Goal: Find specific page/section: Find specific page/section

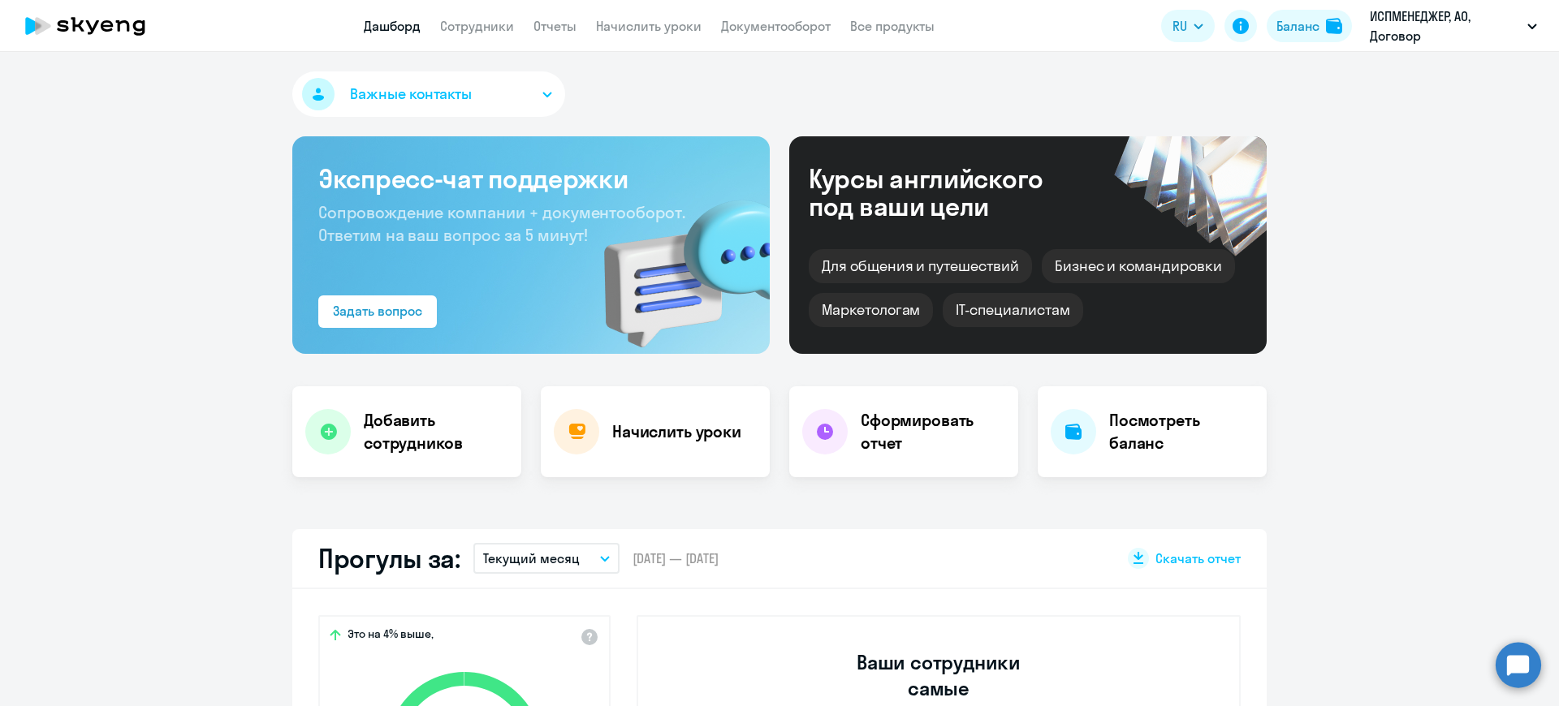
select select "30"
click at [468, 25] on link "Сотрудники" at bounding box center [477, 26] width 74 height 16
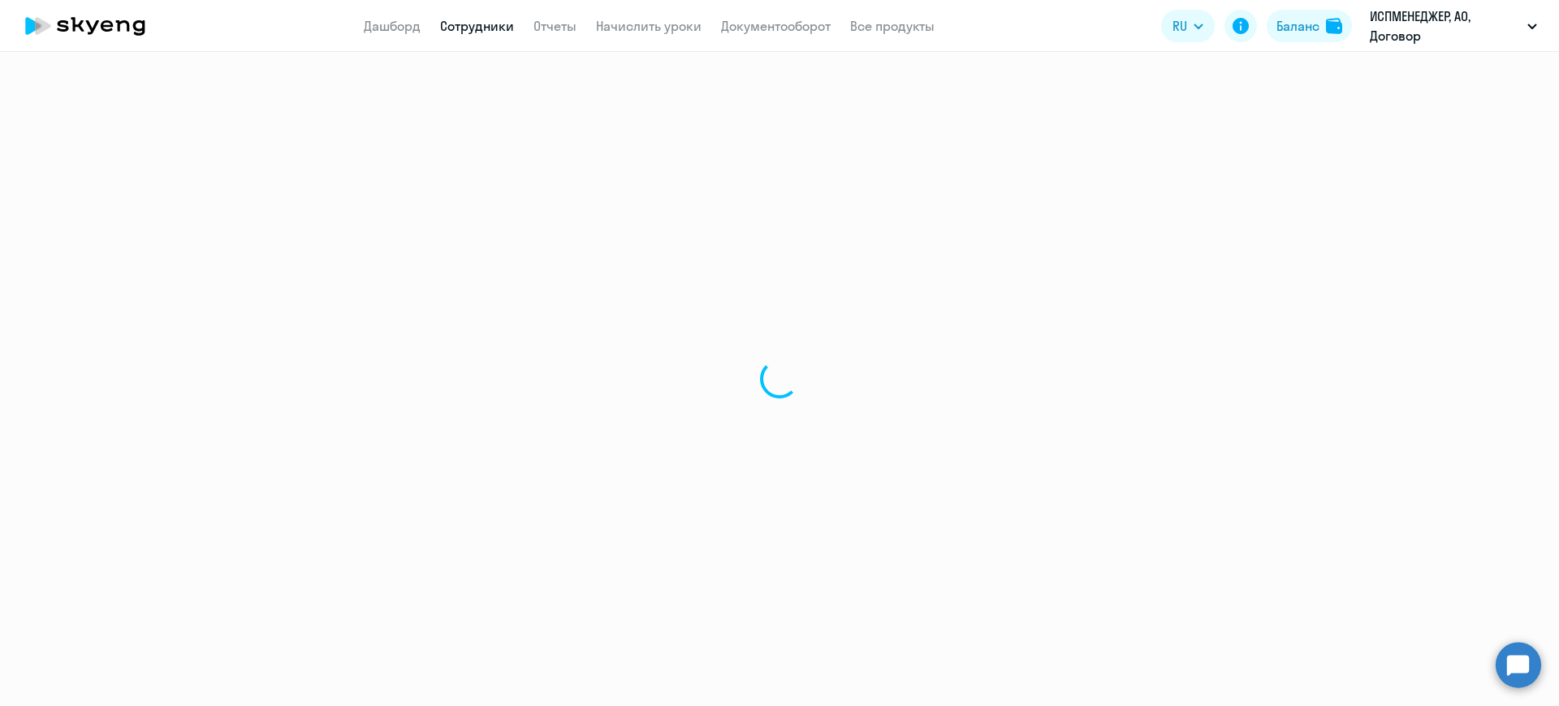
select select "30"
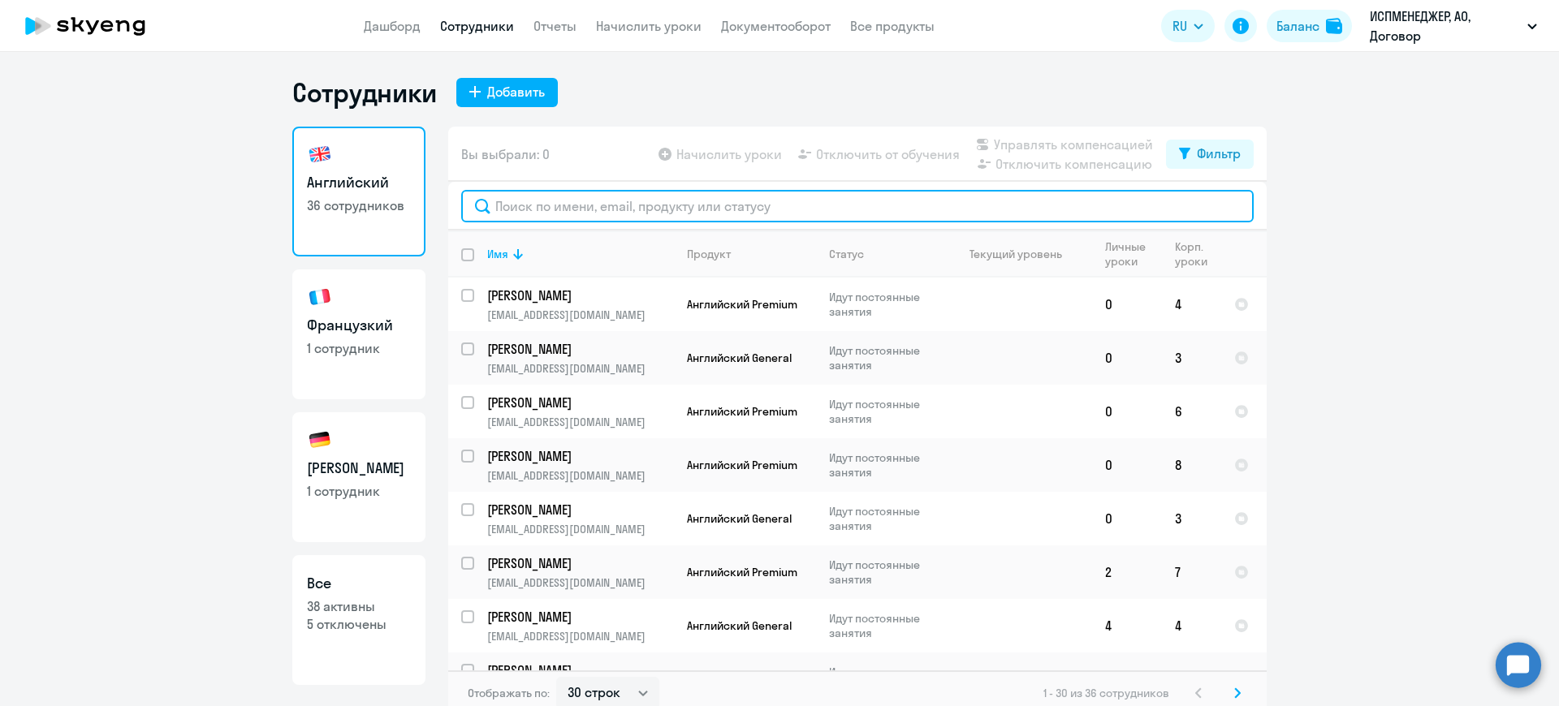
click at [557, 209] on input "text" at bounding box center [857, 206] width 792 height 32
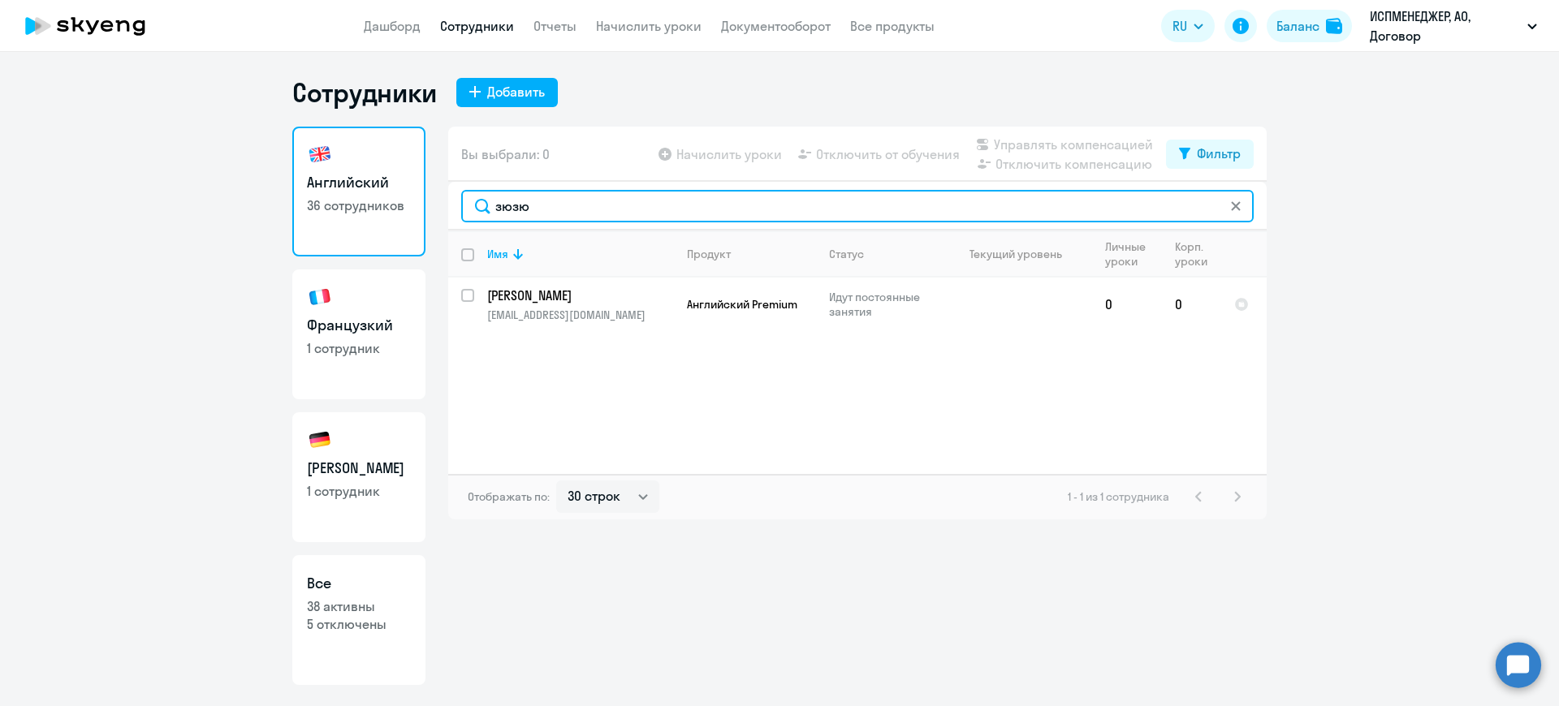
type input "зюзю"
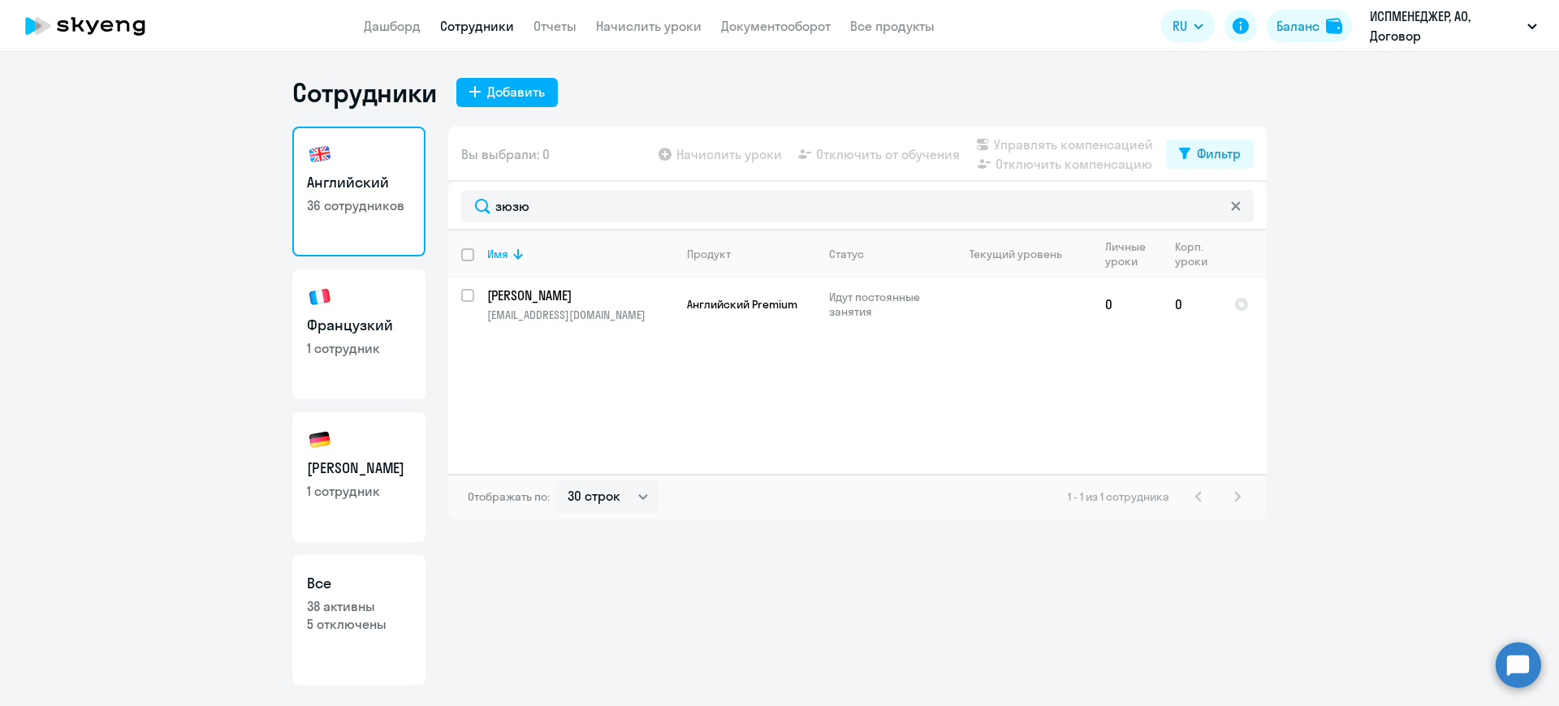
click at [666, 17] on app-menu-item-link "Начислить уроки" at bounding box center [649, 26] width 106 height 20
click at [666, 25] on link "Начислить уроки" at bounding box center [649, 26] width 106 height 16
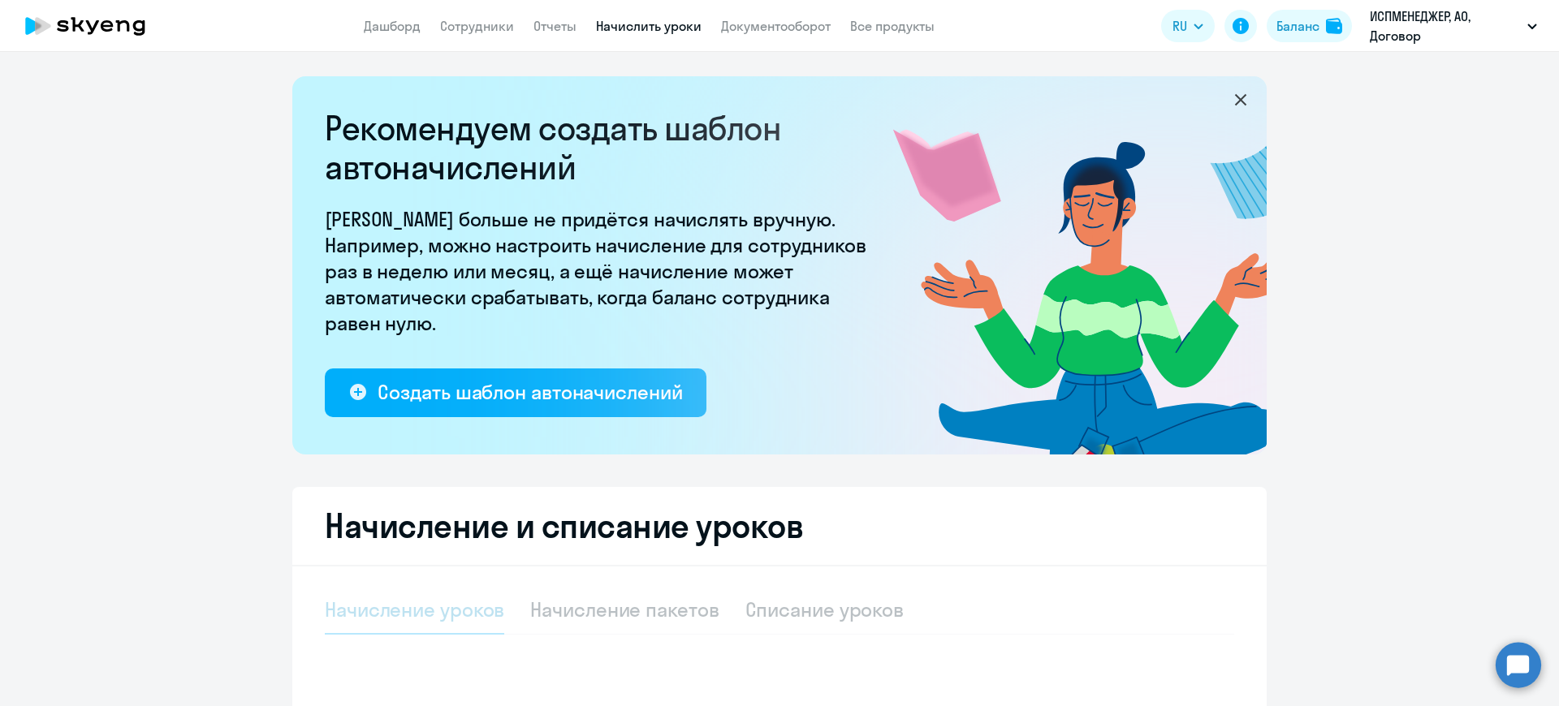
select select "10"
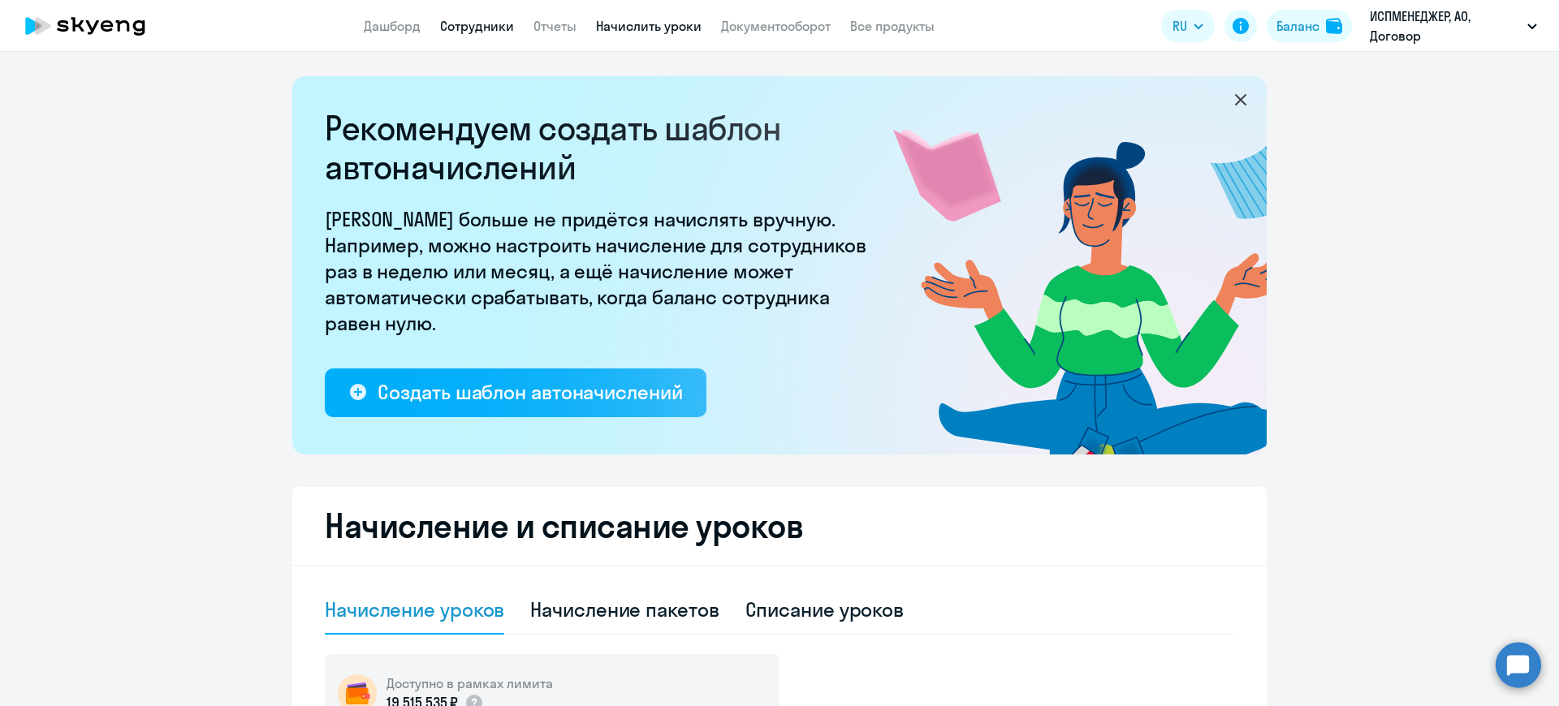
click at [481, 33] on link "Сотрудники" at bounding box center [477, 26] width 74 height 16
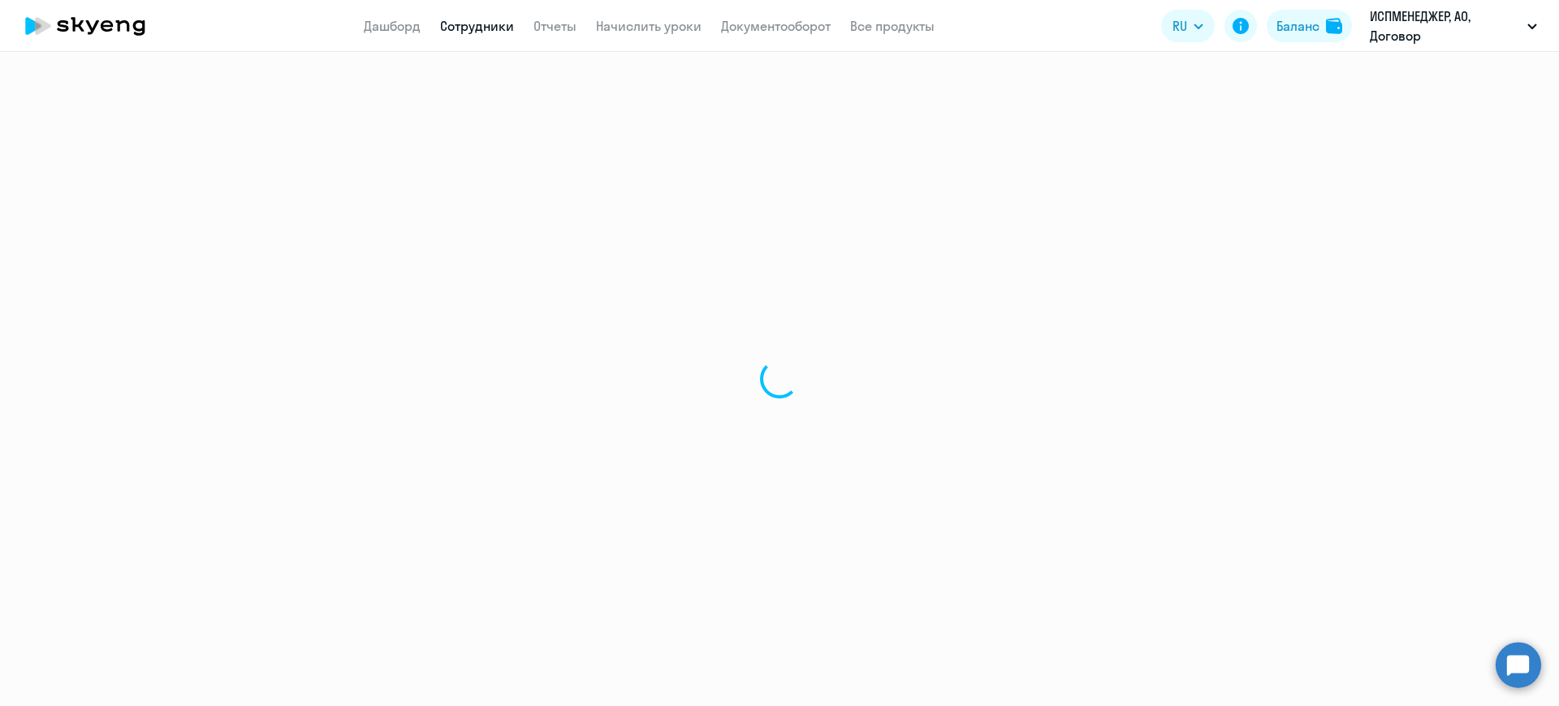
select select "30"
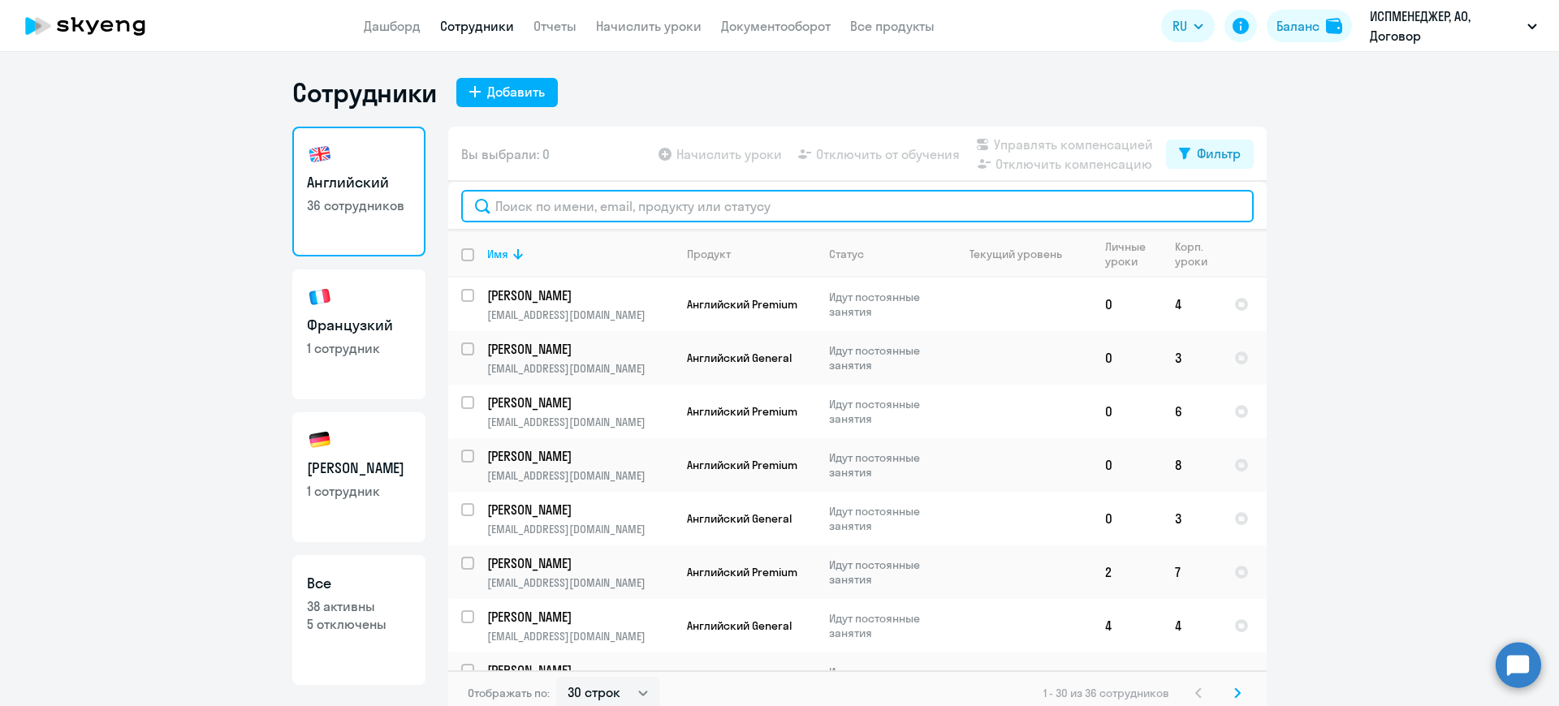
click at [555, 213] on input "text" at bounding box center [857, 206] width 792 height 32
